Goal: Task Accomplishment & Management: Complete application form

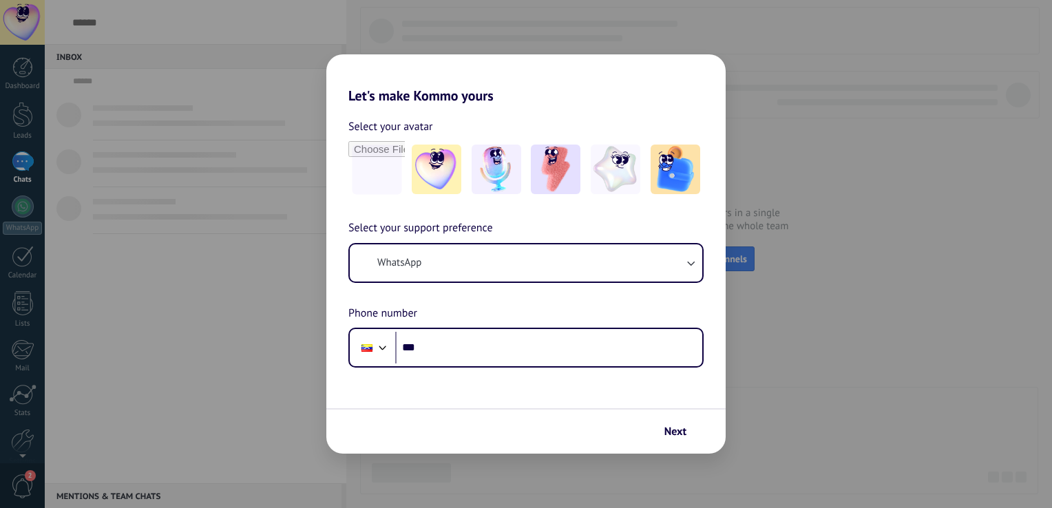
click at [891, 452] on body "[PERSON_NAME] [GEOGRAPHIC_DATA] carlosvalerosoto © 2025 All rights reserved | T…" at bounding box center [526, 254] width 1052 height 508
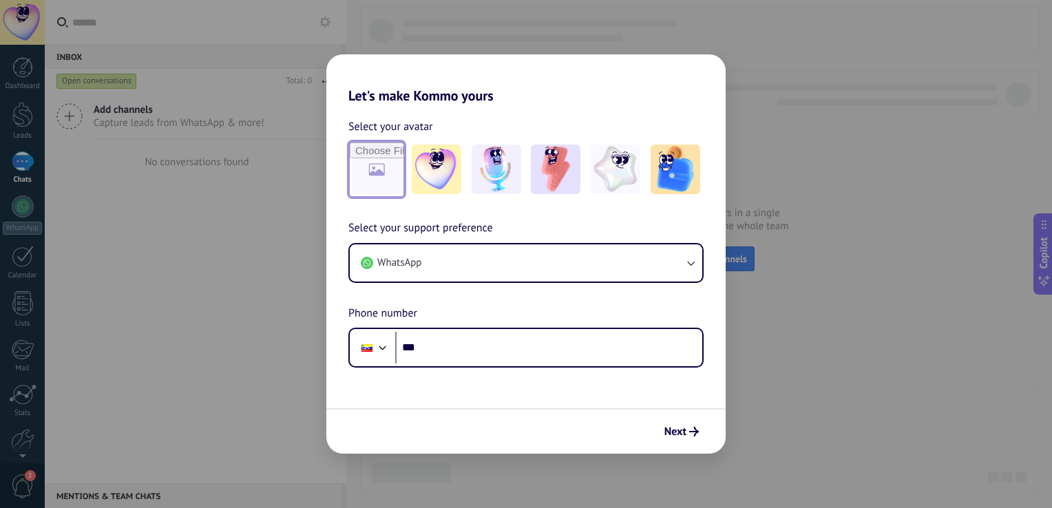
click at [398, 166] on input "file" at bounding box center [377, 169] width 54 height 54
type input "**********"
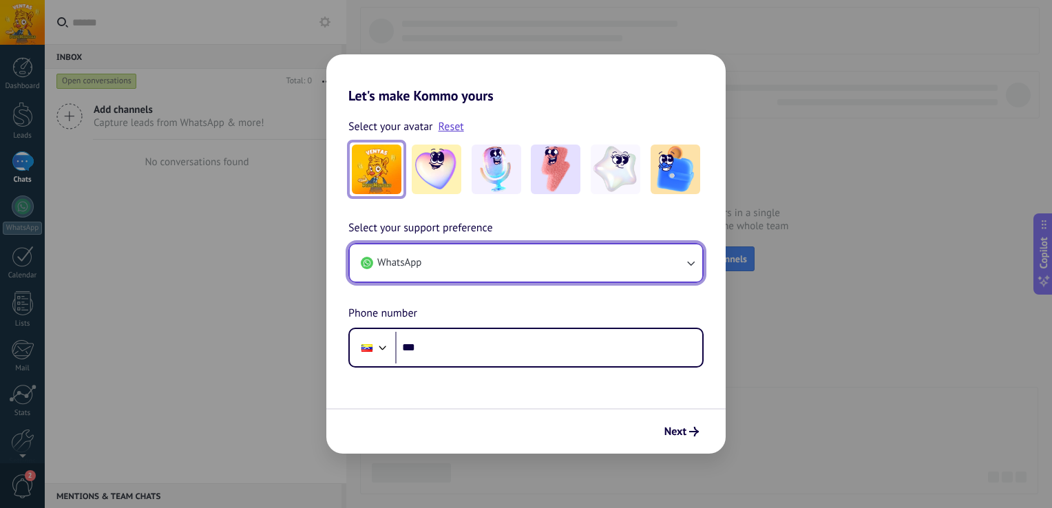
click at [692, 270] on button "WhatsApp" at bounding box center [526, 262] width 352 height 37
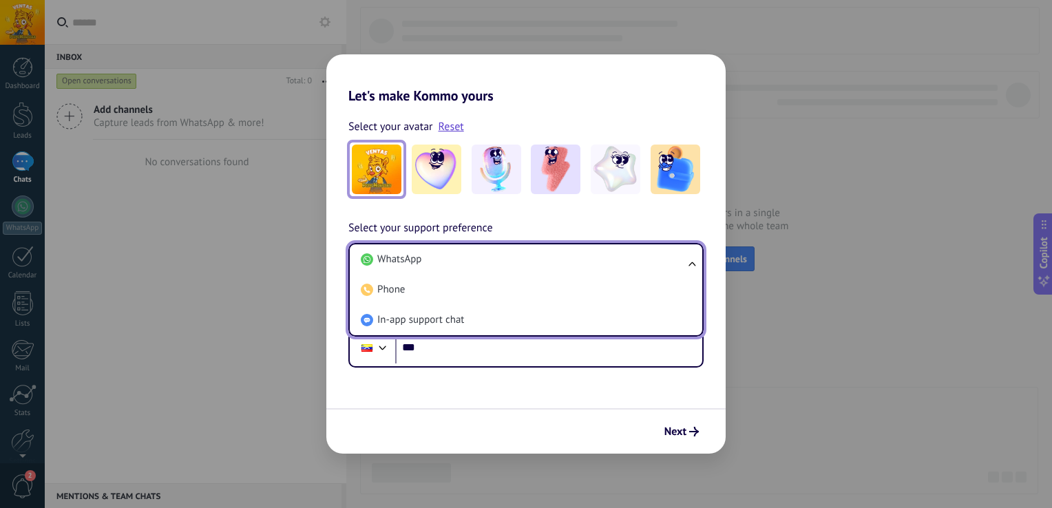
click at [692, 270] on ul "WhatsApp Phone In-app support chat" at bounding box center [525, 290] width 355 height 94
click at [697, 255] on ul "WhatsApp Phone In-app support chat" at bounding box center [525, 290] width 355 height 94
click at [690, 263] on ul "WhatsApp Phone In-app support chat" at bounding box center [525, 290] width 355 height 94
click at [567, 423] on div "Next" at bounding box center [525, 430] width 399 height 45
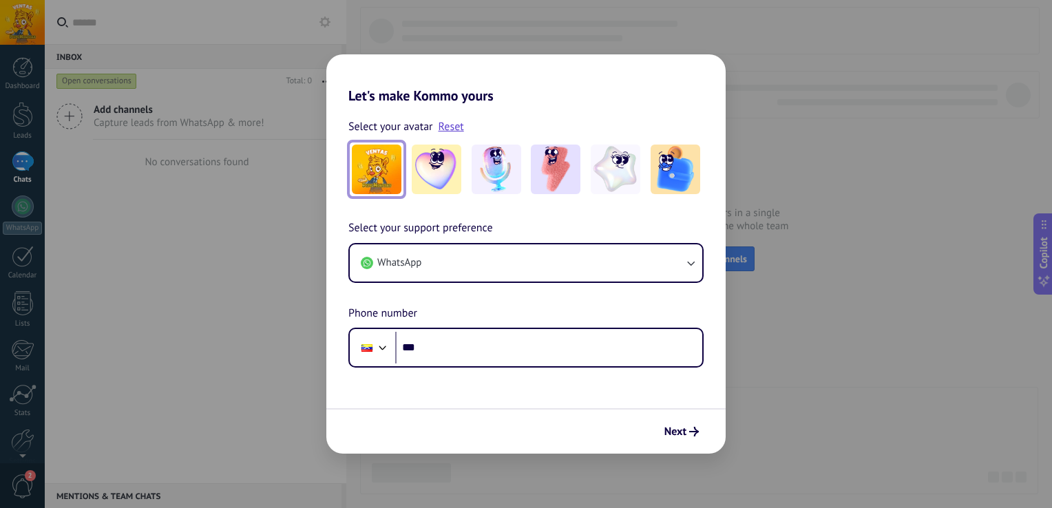
click at [813, 162] on div "Let's make Kommo yours Select your avatar Reset Select your support preference …" at bounding box center [526, 254] width 1052 height 508
click at [669, 434] on span "Next" at bounding box center [675, 432] width 22 height 10
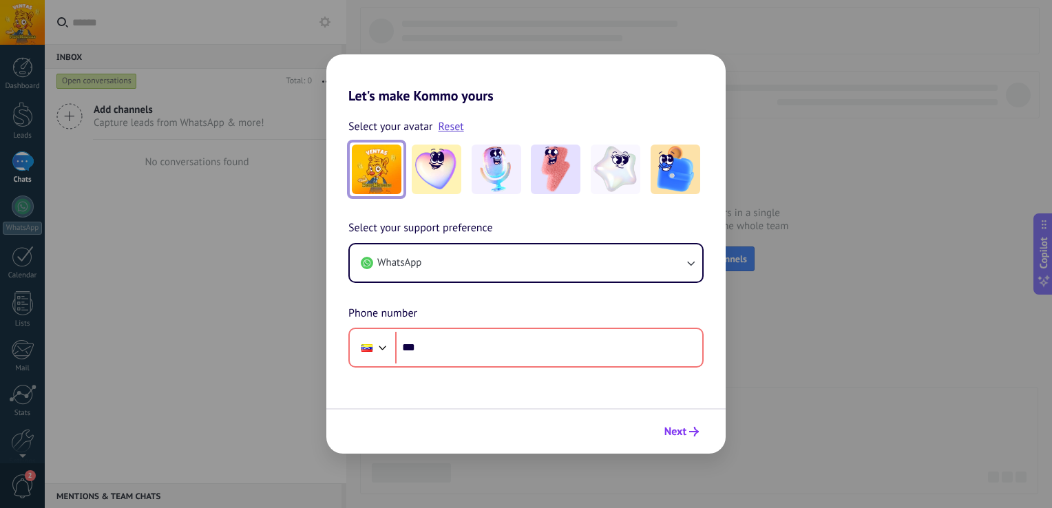
click at [688, 422] on button "Next" at bounding box center [681, 431] width 47 height 23
click at [672, 427] on span "Next" at bounding box center [675, 432] width 22 height 10
click at [147, 292] on div "Let's make Kommo yours Select your avatar Reset Select your support preference …" at bounding box center [526, 254] width 1052 height 508
click at [173, 282] on div "Let's make Kommo yours Select your avatar Reset Select your support preference …" at bounding box center [526, 254] width 1052 height 508
click at [442, 129] on link "Reset" at bounding box center [450, 127] width 25 height 14
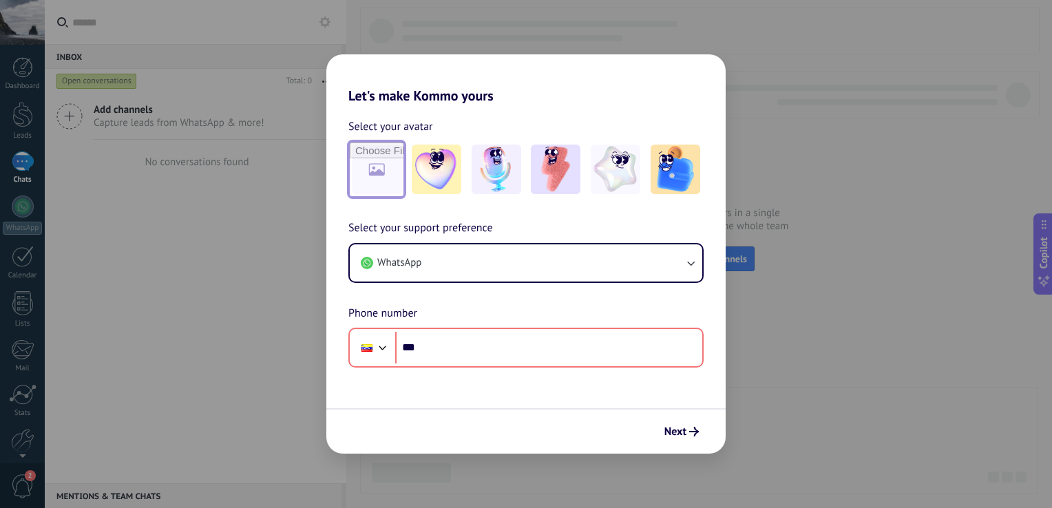
click at [267, 199] on div "Let's make Kommo yours Select your avatar Select your support preference WhatsA…" at bounding box center [526, 254] width 1052 height 508
click at [884, 138] on div "Let's make Kommo yours Select your avatar Select your support preference WhatsA…" at bounding box center [526, 254] width 1052 height 508
click at [551, 185] on img at bounding box center [556, 170] width 50 height 50
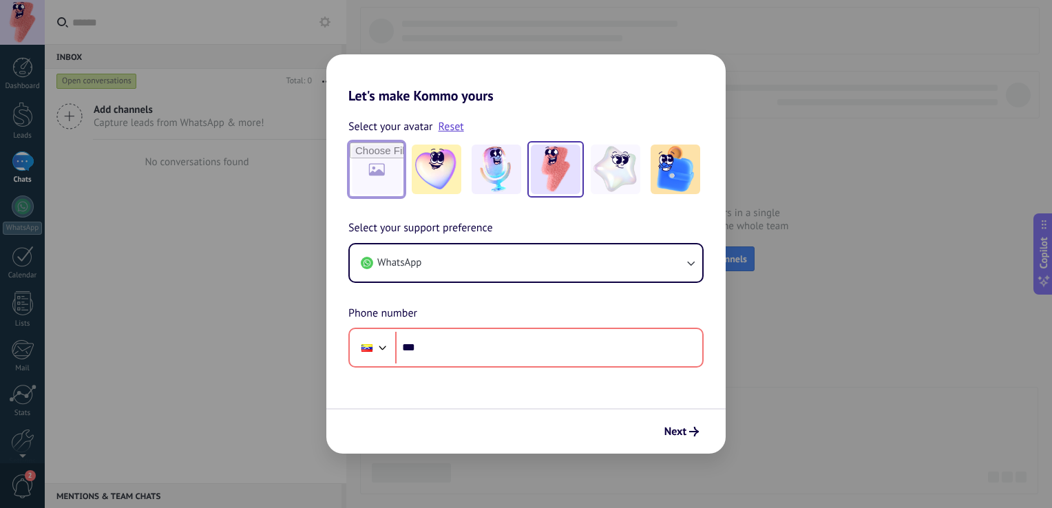
click at [259, 234] on div "Let's make Kommo yours Select your avatar Reset Select your support preference …" at bounding box center [526, 254] width 1052 height 508
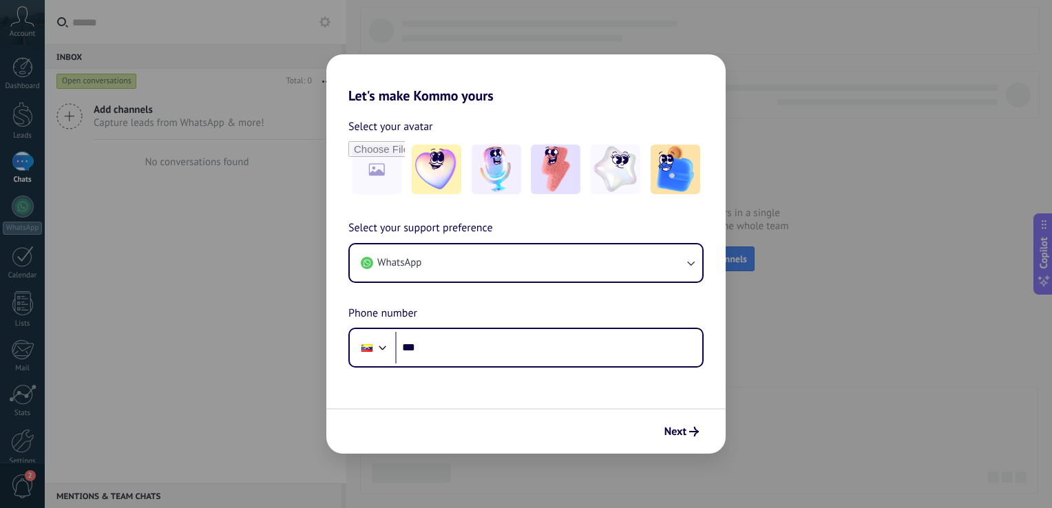
click at [25, 114] on div "Let's make Kommo yours Select your avatar Select your support preference WhatsA…" at bounding box center [526, 254] width 1052 height 508
click at [40, 62] on div "Let's make Kommo yours Select your avatar Select your support preference WhatsA…" at bounding box center [526, 254] width 1052 height 508
click at [407, 418] on div "Next" at bounding box center [525, 430] width 399 height 45
click at [389, 420] on div "Next" at bounding box center [525, 430] width 399 height 45
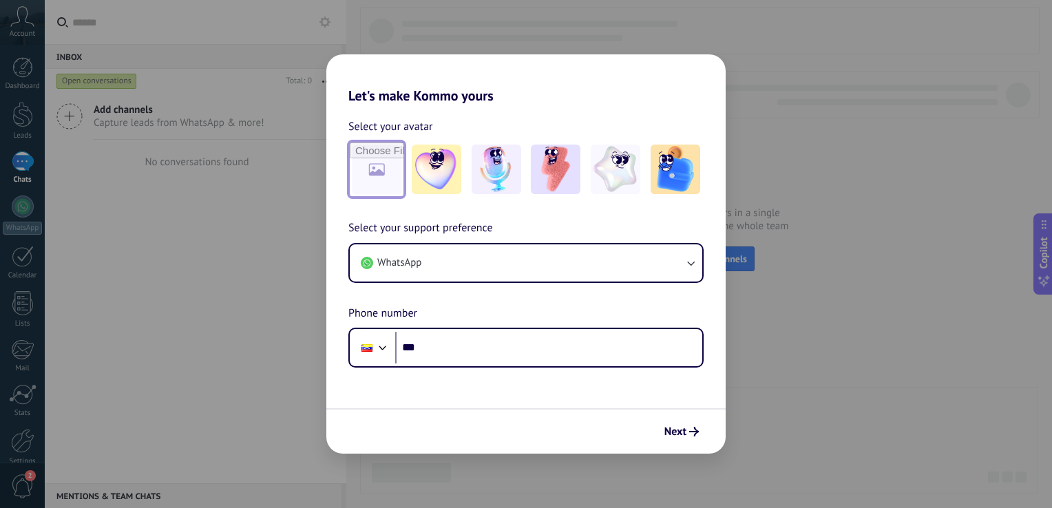
click at [397, 174] on input "file" at bounding box center [377, 169] width 54 height 54
type input "**********"
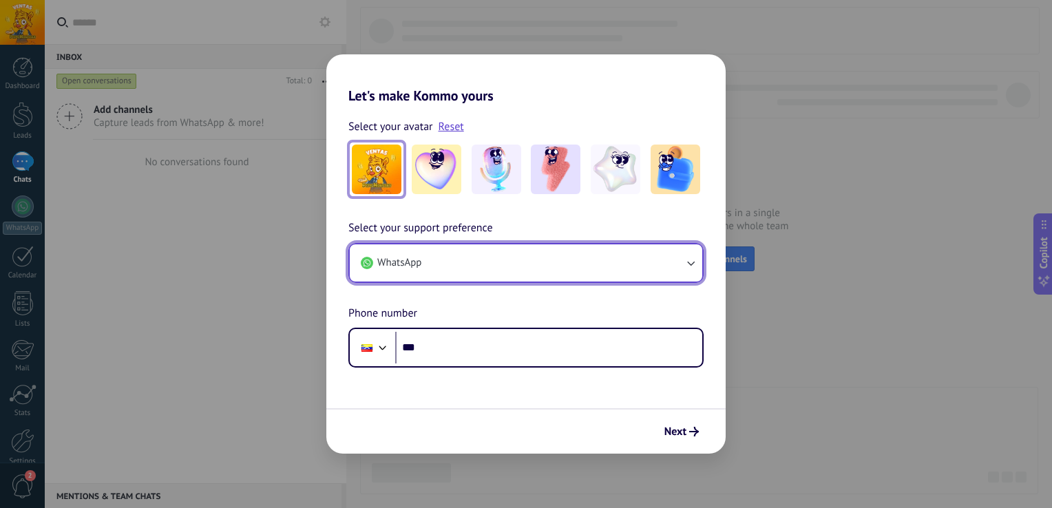
click at [668, 262] on button "WhatsApp" at bounding box center [526, 262] width 352 height 37
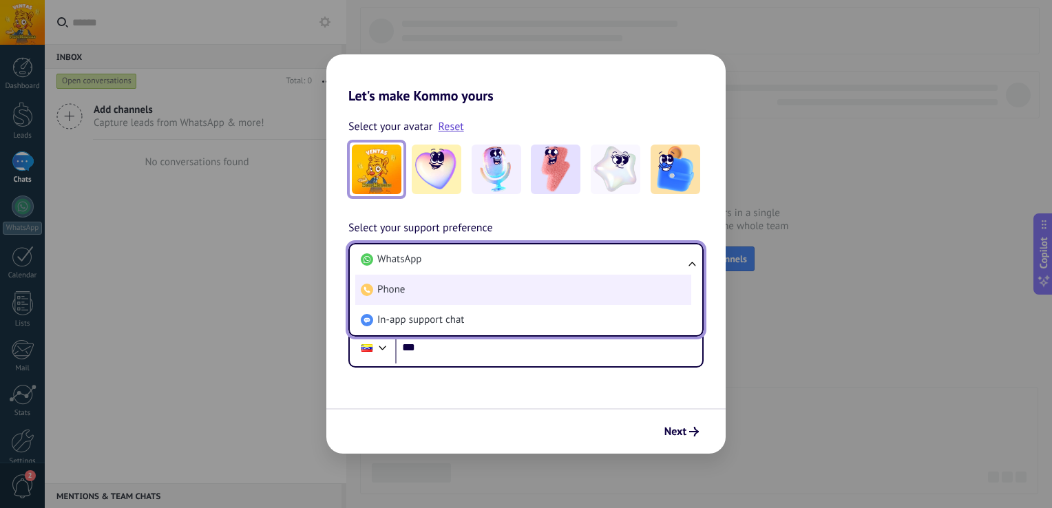
click at [650, 287] on li "Phone" at bounding box center [523, 290] width 336 height 30
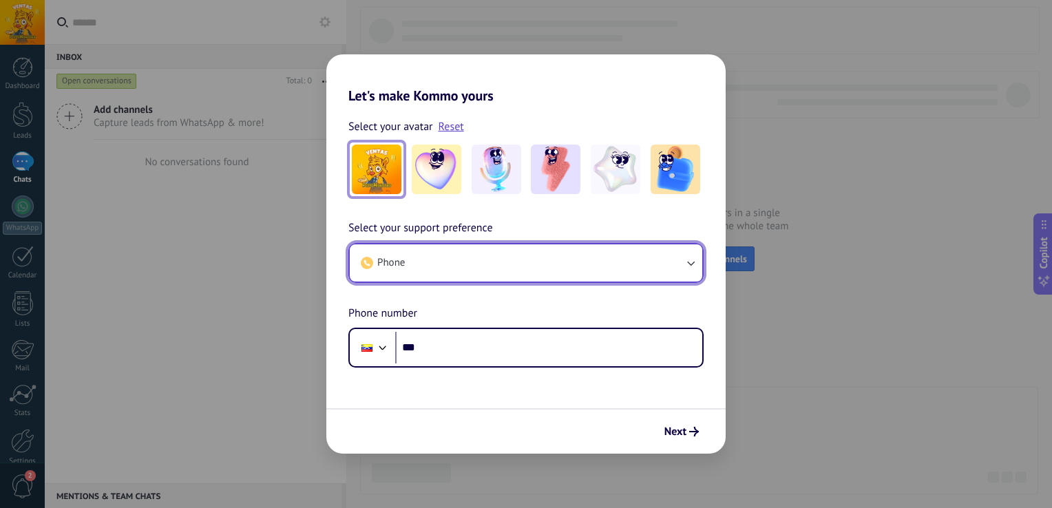
click at [652, 263] on button "Phone" at bounding box center [526, 262] width 352 height 37
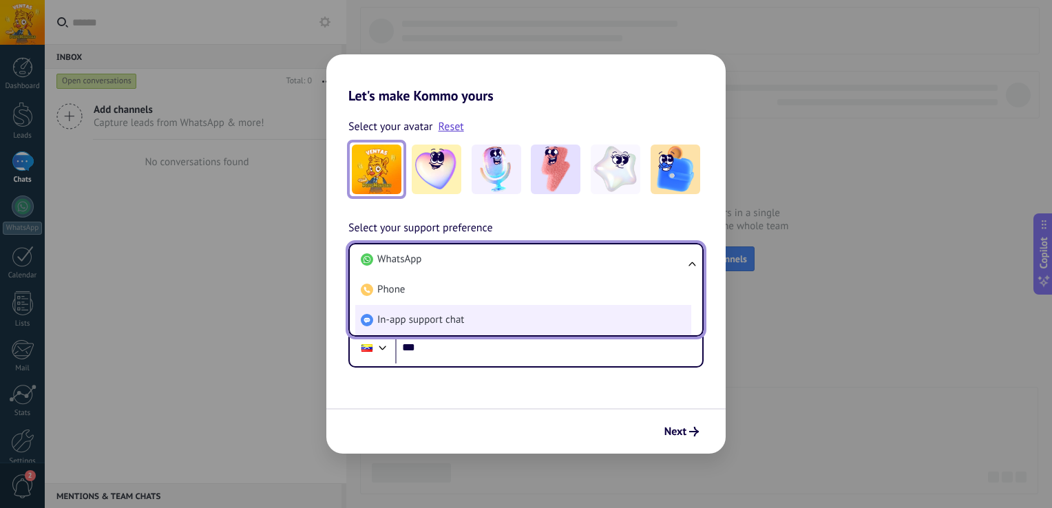
click at [638, 322] on li "In-app support chat" at bounding box center [523, 320] width 336 height 30
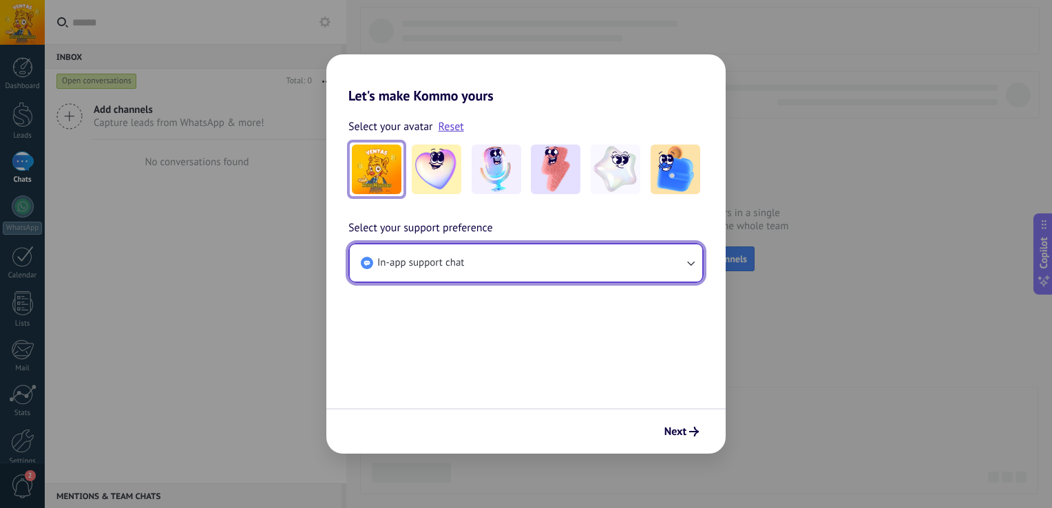
click at [649, 260] on button "In-app support chat" at bounding box center [526, 262] width 352 height 37
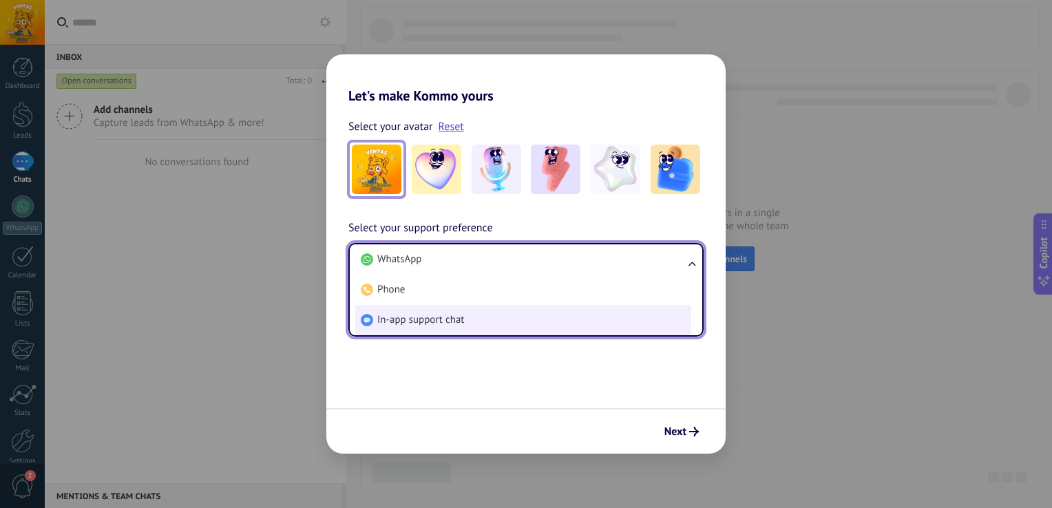
click at [602, 318] on li "In-app support chat" at bounding box center [523, 320] width 336 height 30
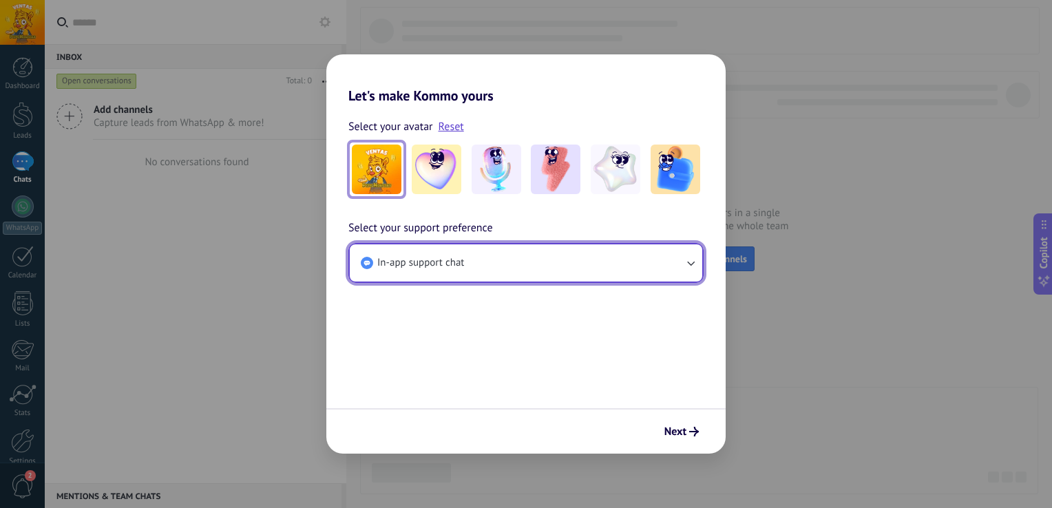
click at [604, 262] on button "In-app support chat" at bounding box center [526, 262] width 352 height 37
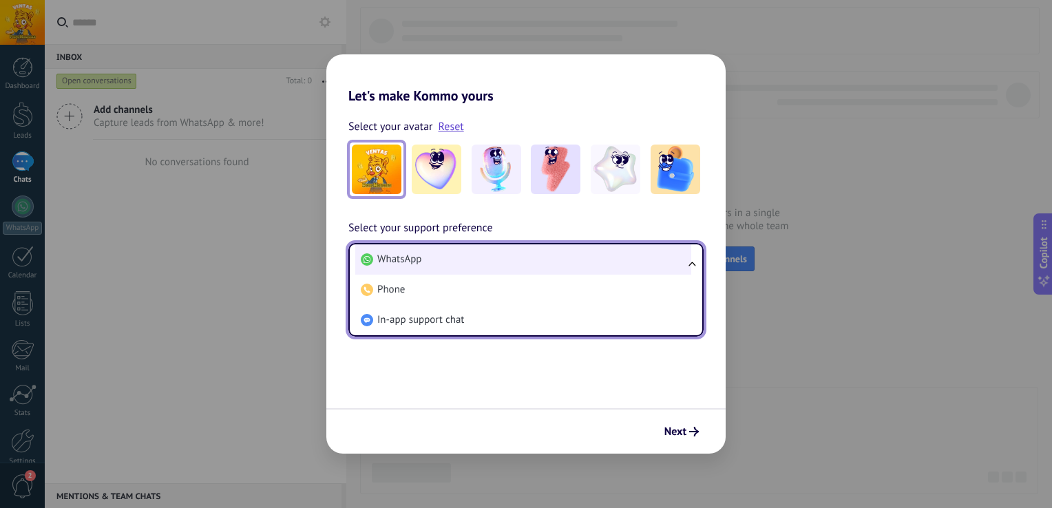
click at [573, 262] on li "WhatsApp" at bounding box center [523, 259] width 336 height 30
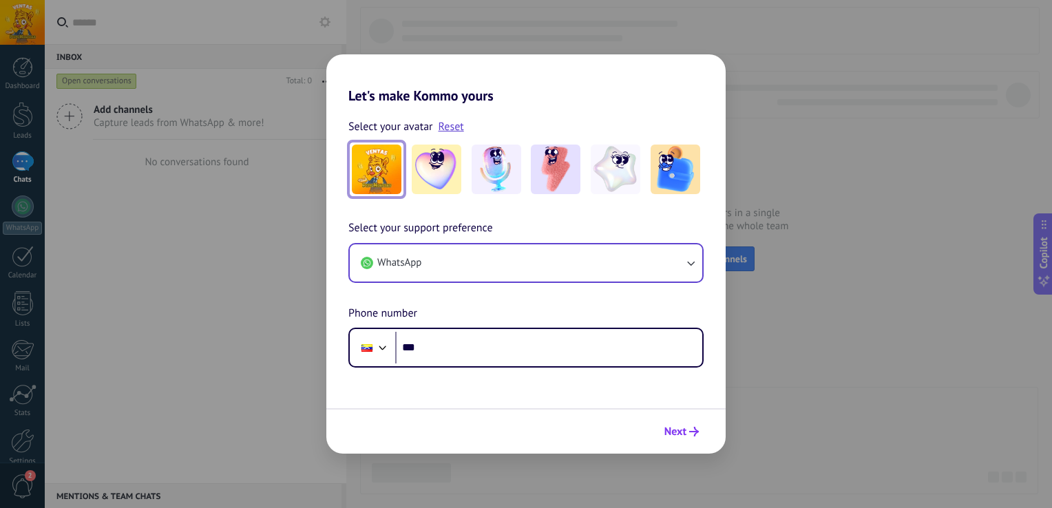
click at [678, 427] on span "Next" at bounding box center [675, 432] width 22 height 10
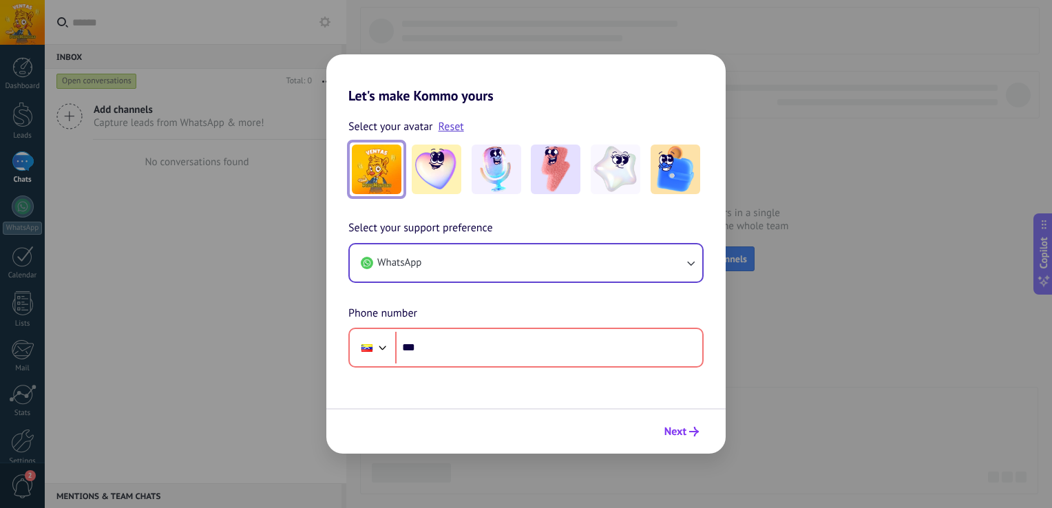
click at [678, 427] on span "Next" at bounding box center [675, 432] width 22 height 10
click at [836, 288] on div "Let's make Kommo yours Select your avatar Reset Select your support preference …" at bounding box center [526, 254] width 1052 height 508
click at [6, 14] on div "Let's make Kommo yours Select your avatar Reset Select your support preference …" at bounding box center [526, 254] width 1052 height 508
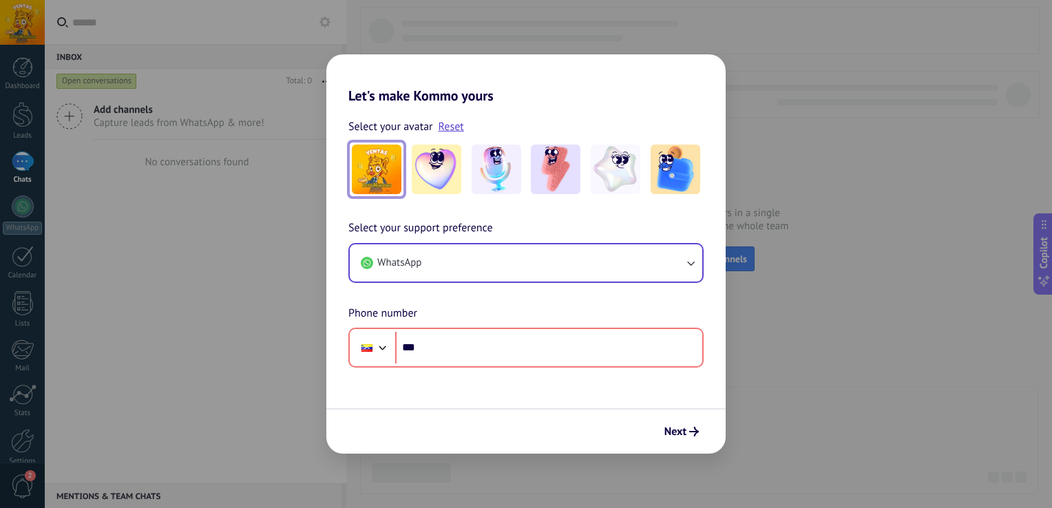
click at [362, 27] on div "Let's make Kommo yours Select your avatar Reset Select your support preference …" at bounding box center [526, 254] width 1052 height 508
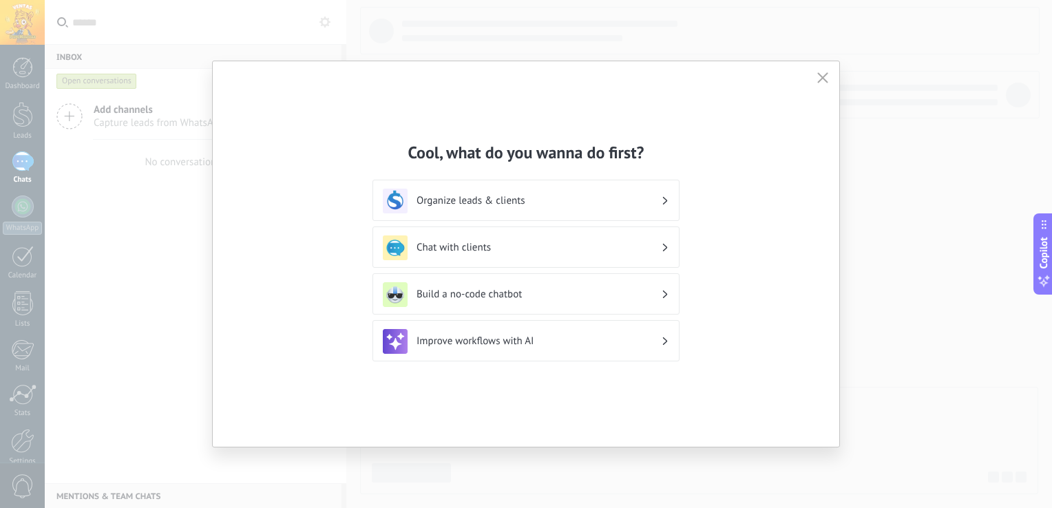
click at [927, 219] on div "Cool, what do you wanna do first? Organize leads & clients Chat with clients Bu…" at bounding box center [526, 254] width 1052 height 508
click at [825, 74] on icon "button" at bounding box center [822, 77] width 11 height 11
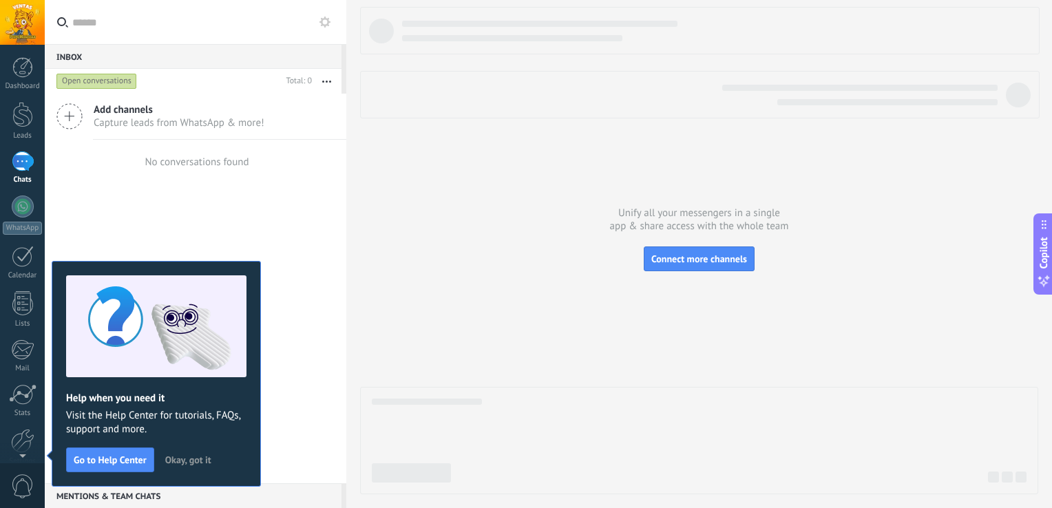
click at [19, 30] on div at bounding box center [22, 22] width 45 height 45
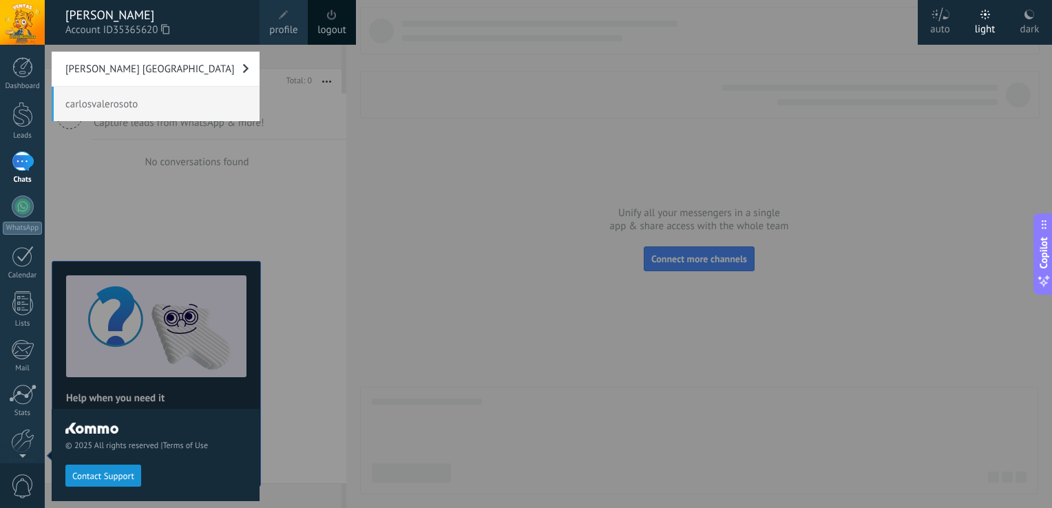
click at [195, 65] on link "[PERSON_NAME] [GEOGRAPHIC_DATA]" at bounding box center [156, 69] width 208 height 34
